Goal: Task Accomplishment & Management: Use online tool/utility

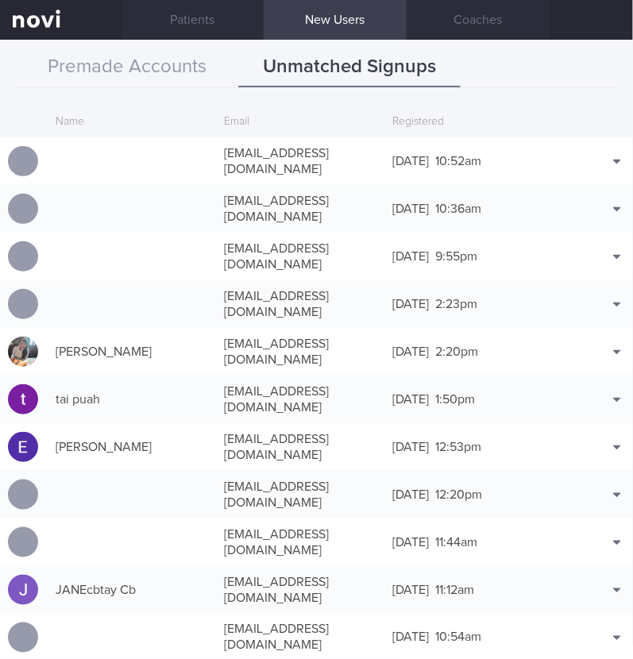
scroll to position [686, 0]
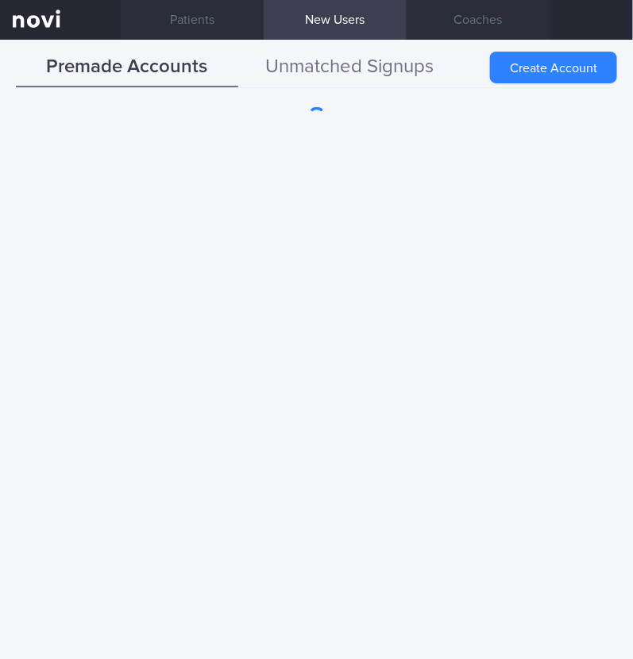
click at [393, 56] on button "Unmatched Signups" at bounding box center [349, 68] width 222 height 40
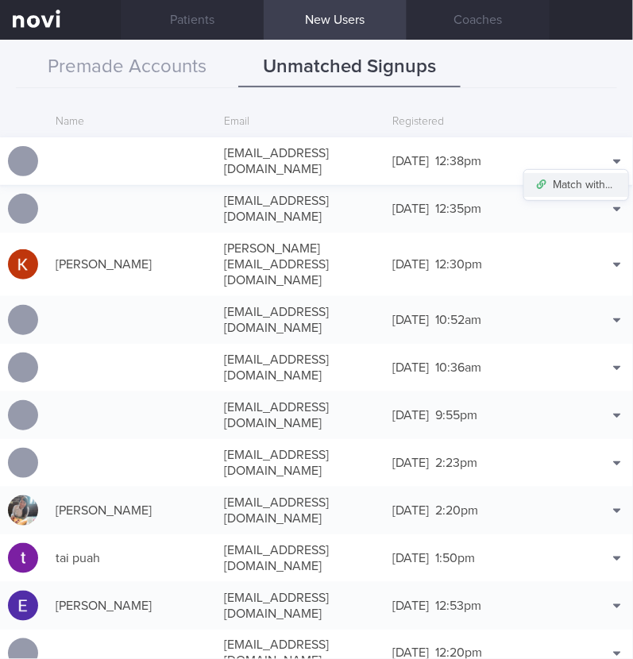
click at [582, 175] on button "Match with..." at bounding box center [576, 185] width 104 height 24
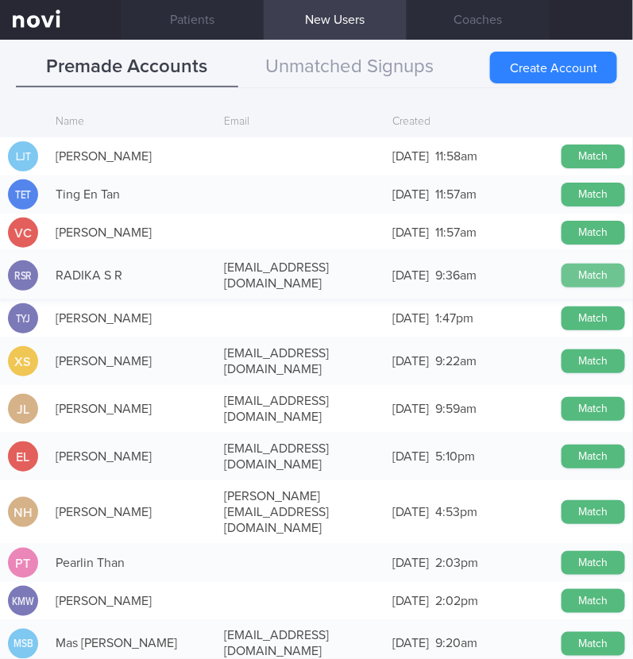
click at [562, 269] on button "Match" at bounding box center [594, 276] width 64 height 24
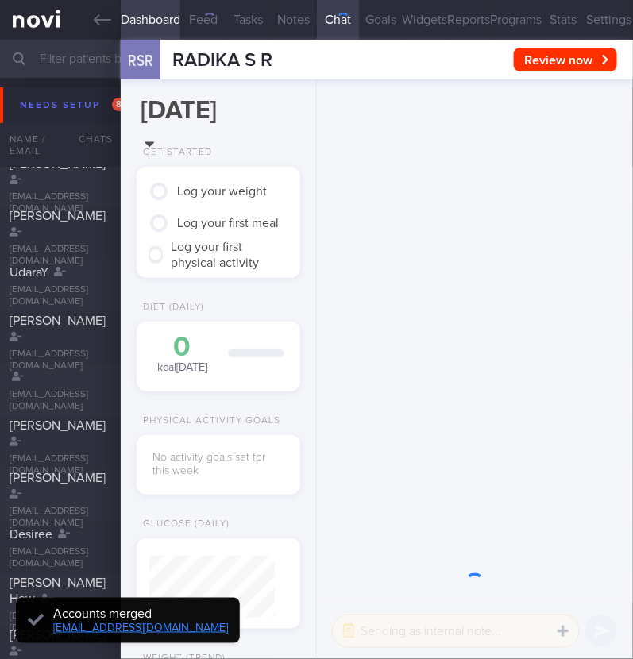
scroll to position [59, 119]
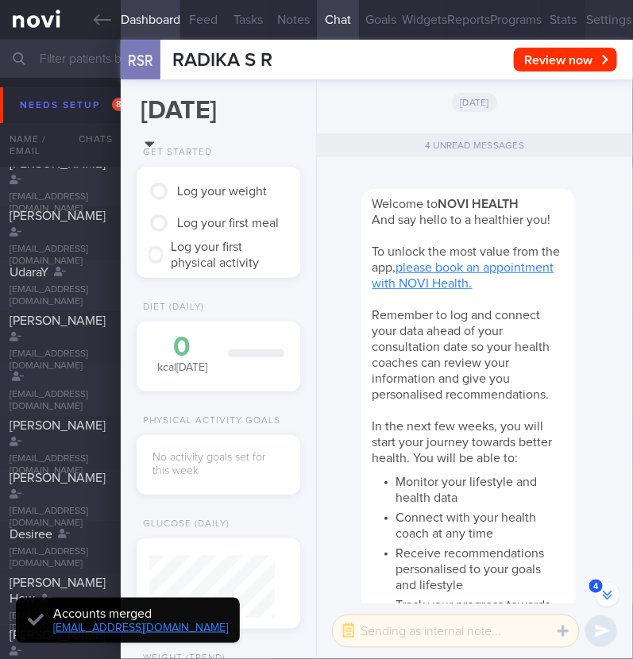
click at [585, 12] on button "Settings" at bounding box center [609, 20] width 48 height 40
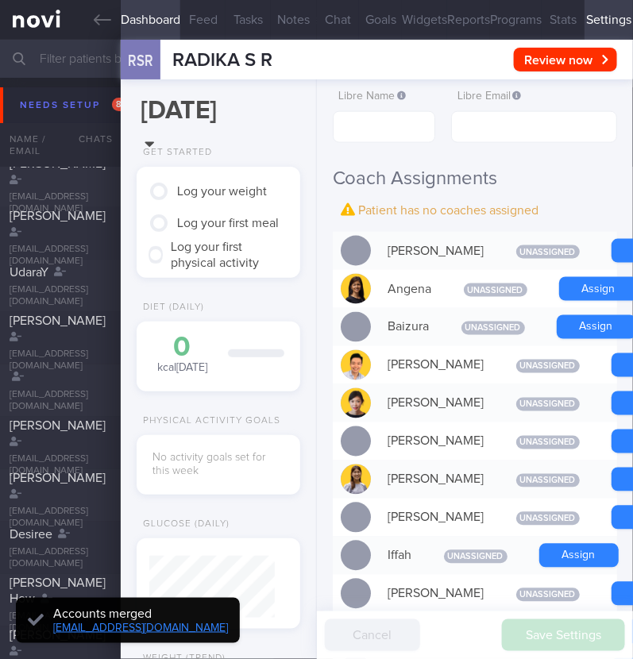
scroll to position [497, 0]
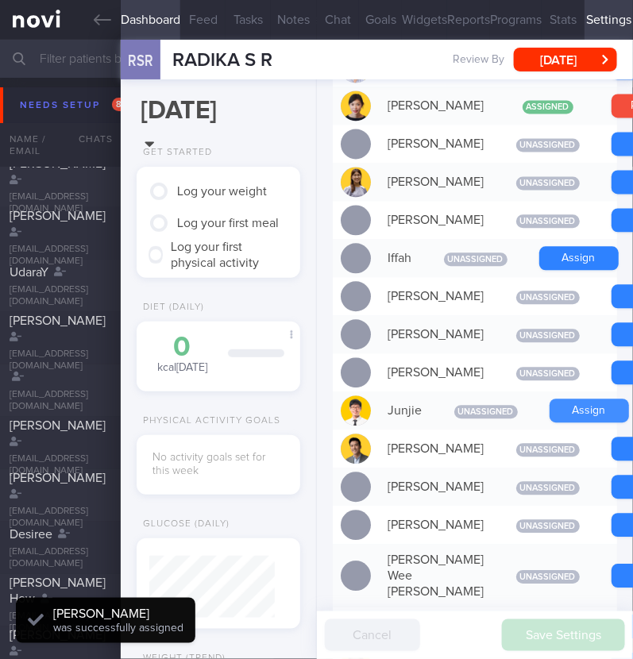
scroll to position [63, 126]
click at [567, 423] on button "Assign" at bounding box center [589, 412] width 79 height 24
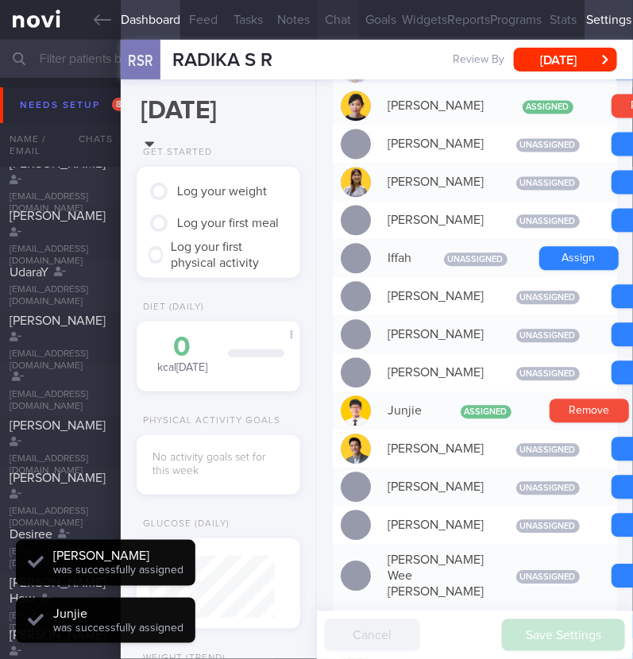
scroll to position [-682, 0]
click at [331, 26] on button "Chat" at bounding box center [338, 20] width 43 height 40
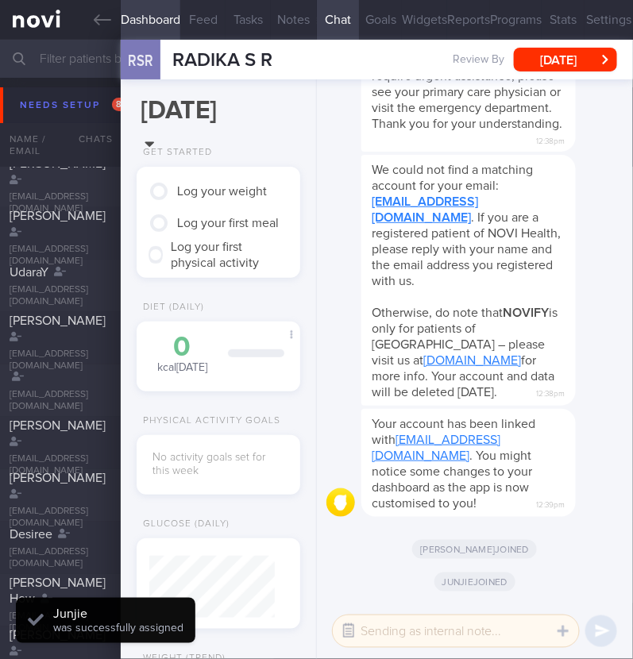
click at [350, 628] on button "button" at bounding box center [348, 631] width 29 height 29
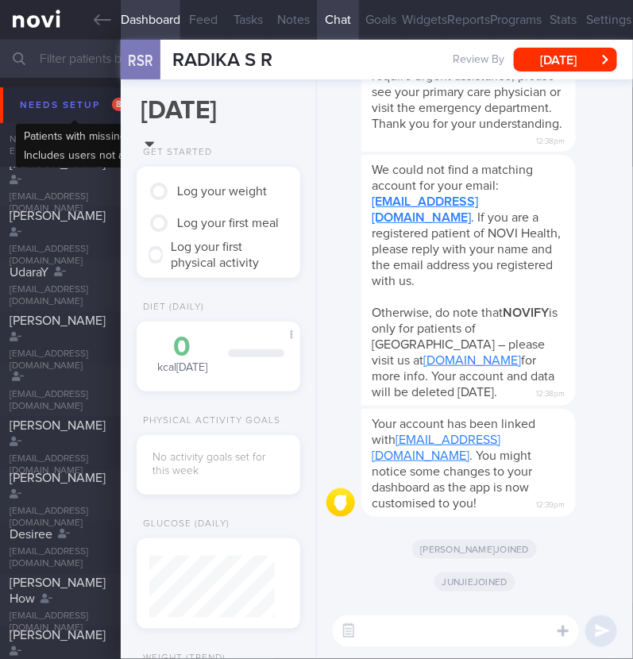
click at [60, 113] on div "Needs setup 89" at bounding box center [75, 105] width 119 height 21
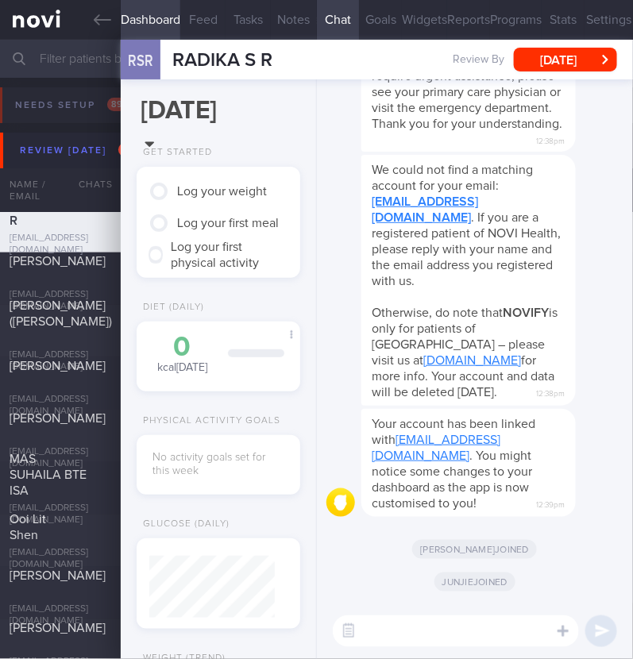
click at [464, 619] on textarea at bounding box center [456, 632] width 246 height 32
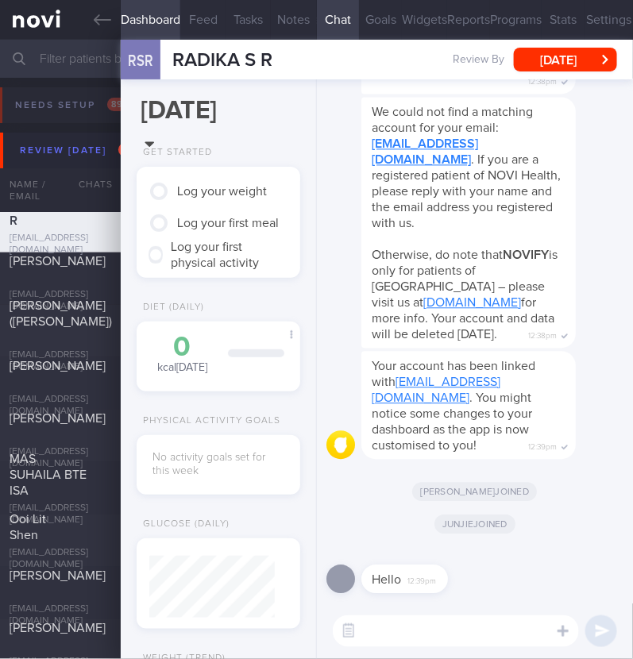
click at [515, 636] on textarea at bounding box center [456, 632] width 246 height 32
type textarea "Hi:)"
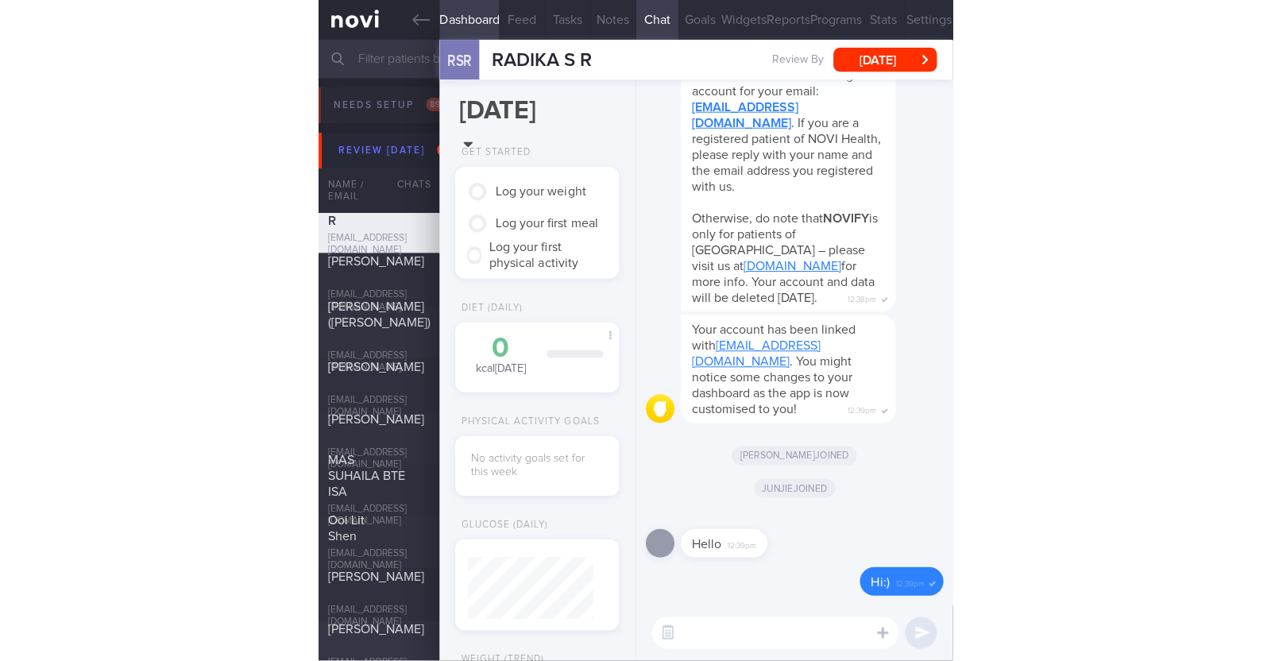
scroll to position [157, 316]
